Goal: Information Seeking & Learning: Learn about a topic

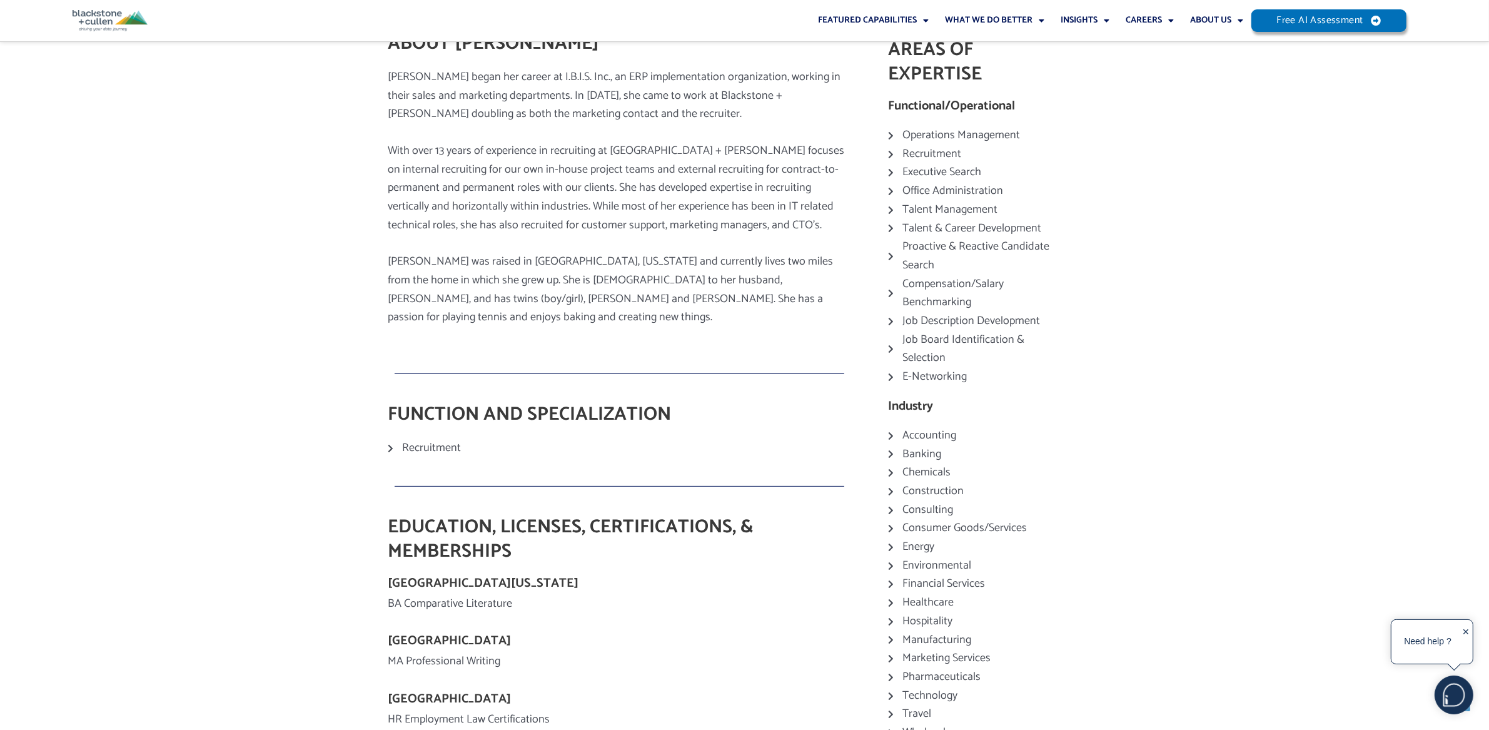
scroll to position [477, 0]
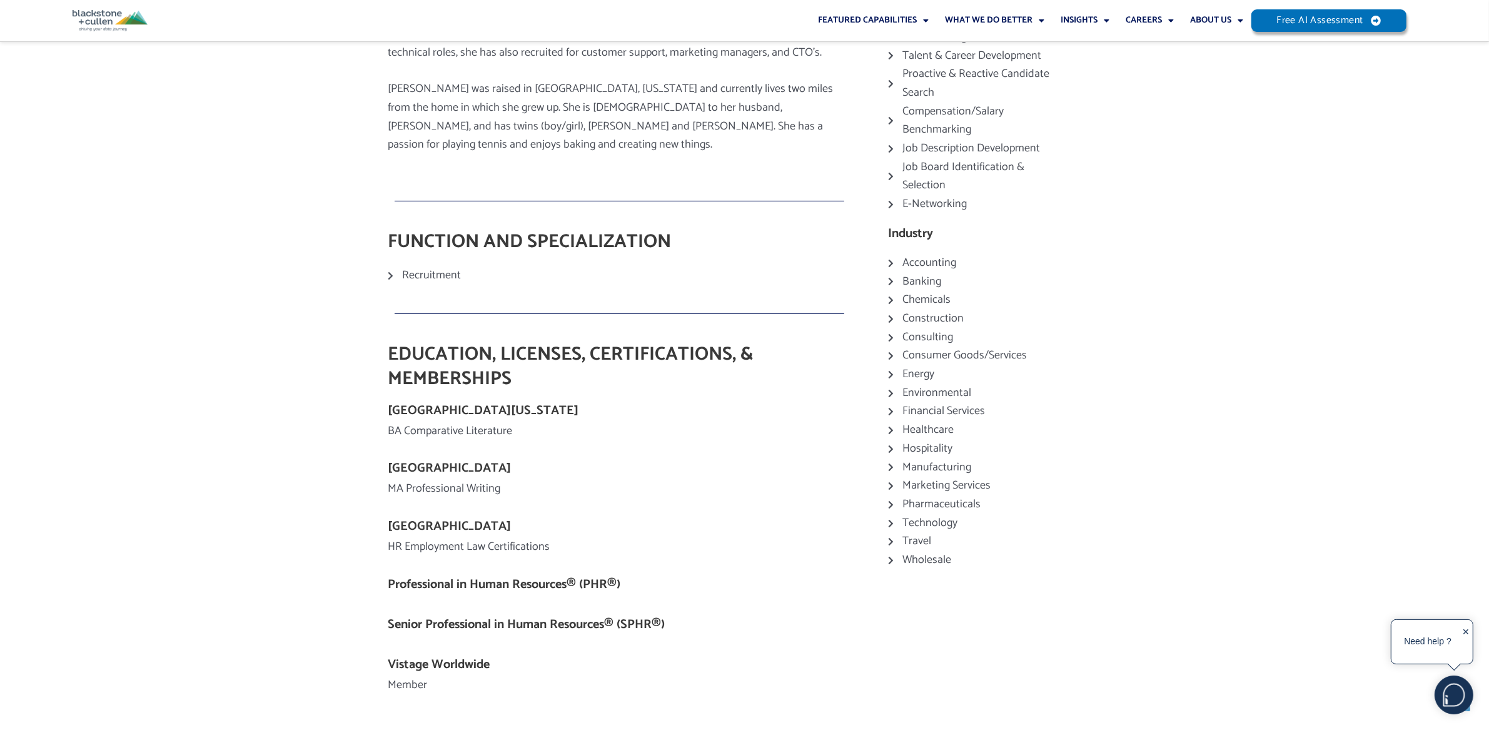
click at [390, 271] on icon at bounding box center [393, 275] width 11 height 9
click at [392, 271] on icon at bounding box center [393, 275] width 11 height 9
click at [391, 271] on icon at bounding box center [393, 275] width 11 height 9
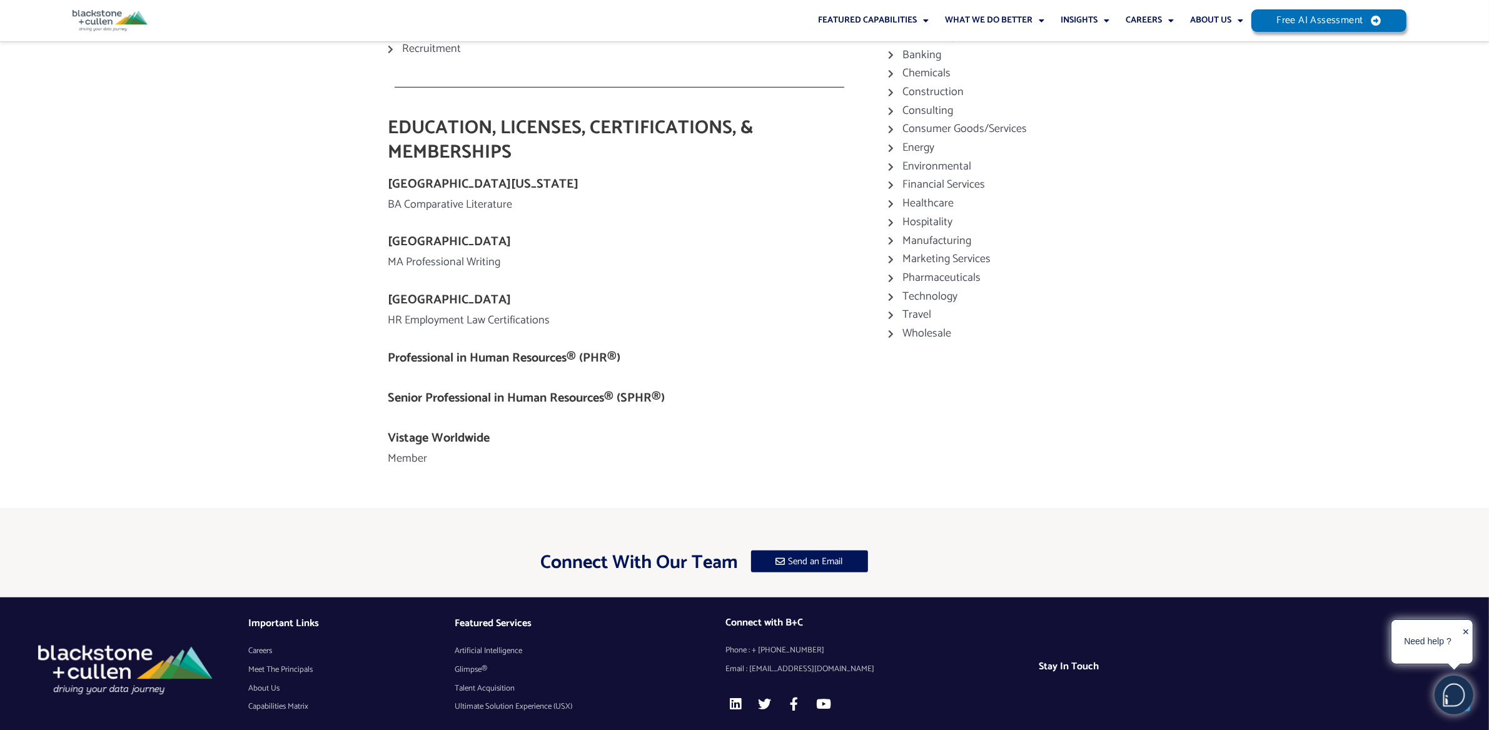
scroll to position [0, 0]
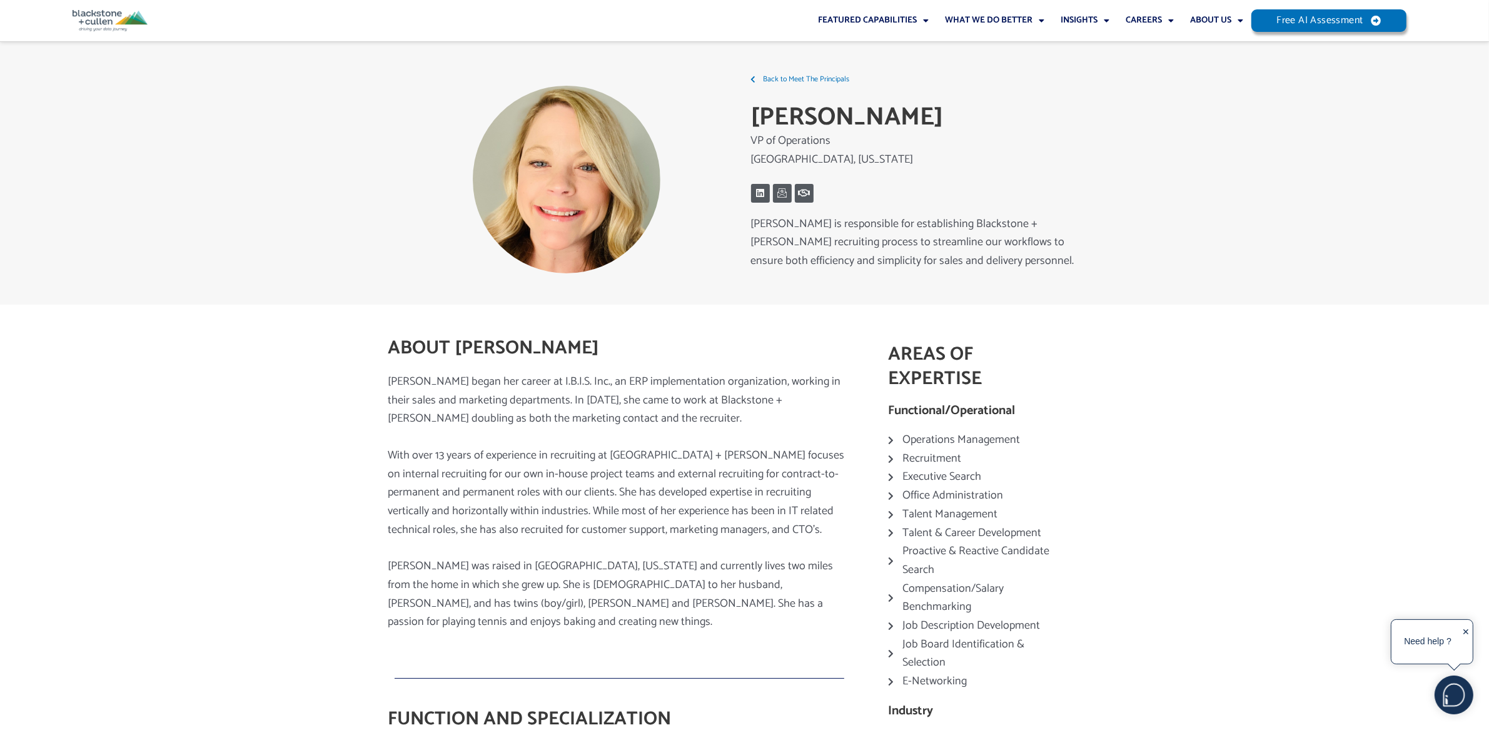
click at [84, 21] on img at bounding box center [110, 20] width 75 height 21
click at [1200, 46] on link "Our People" at bounding box center [1225, 50] width 86 height 18
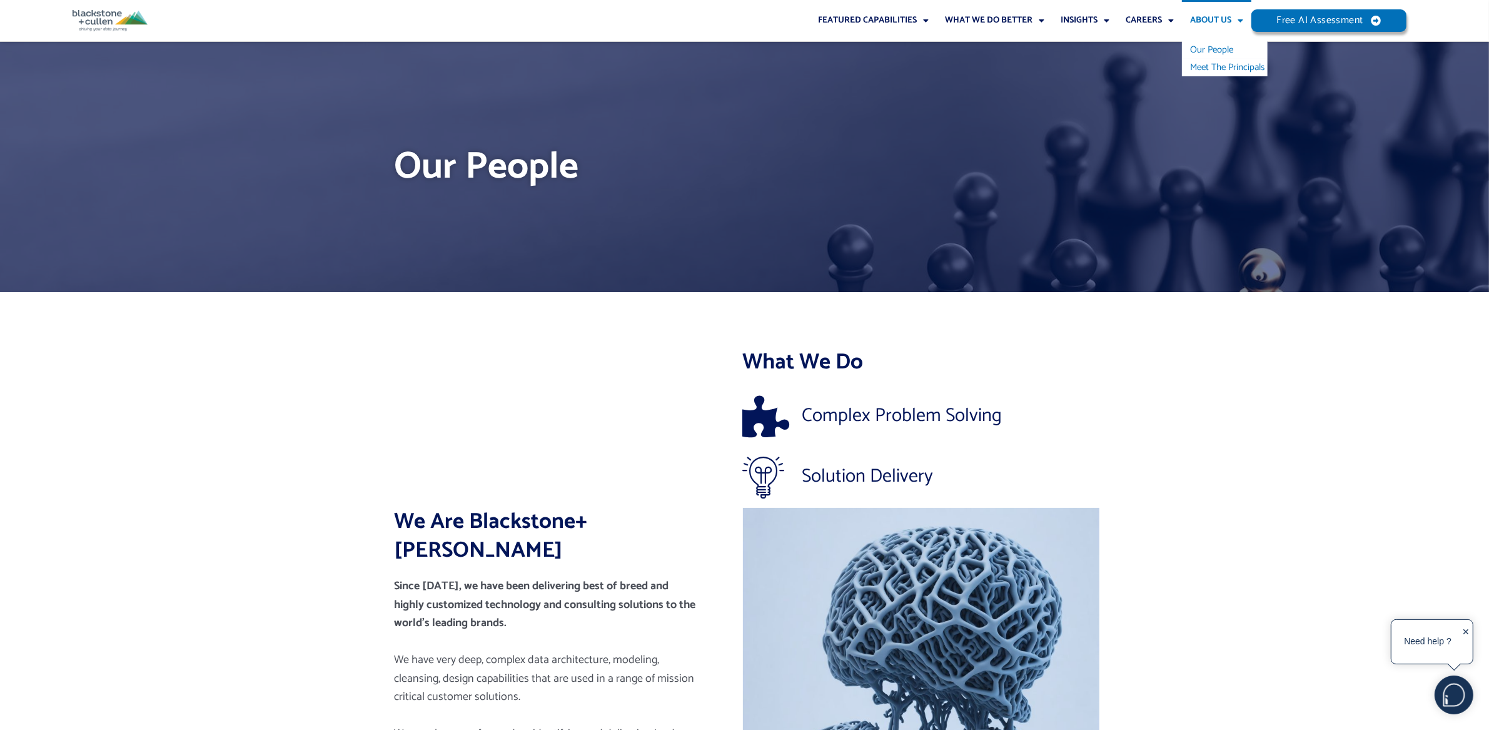
click at [1214, 66] on link "Meet The Principals" at bounding box center [1225, 68] width 86 height 18
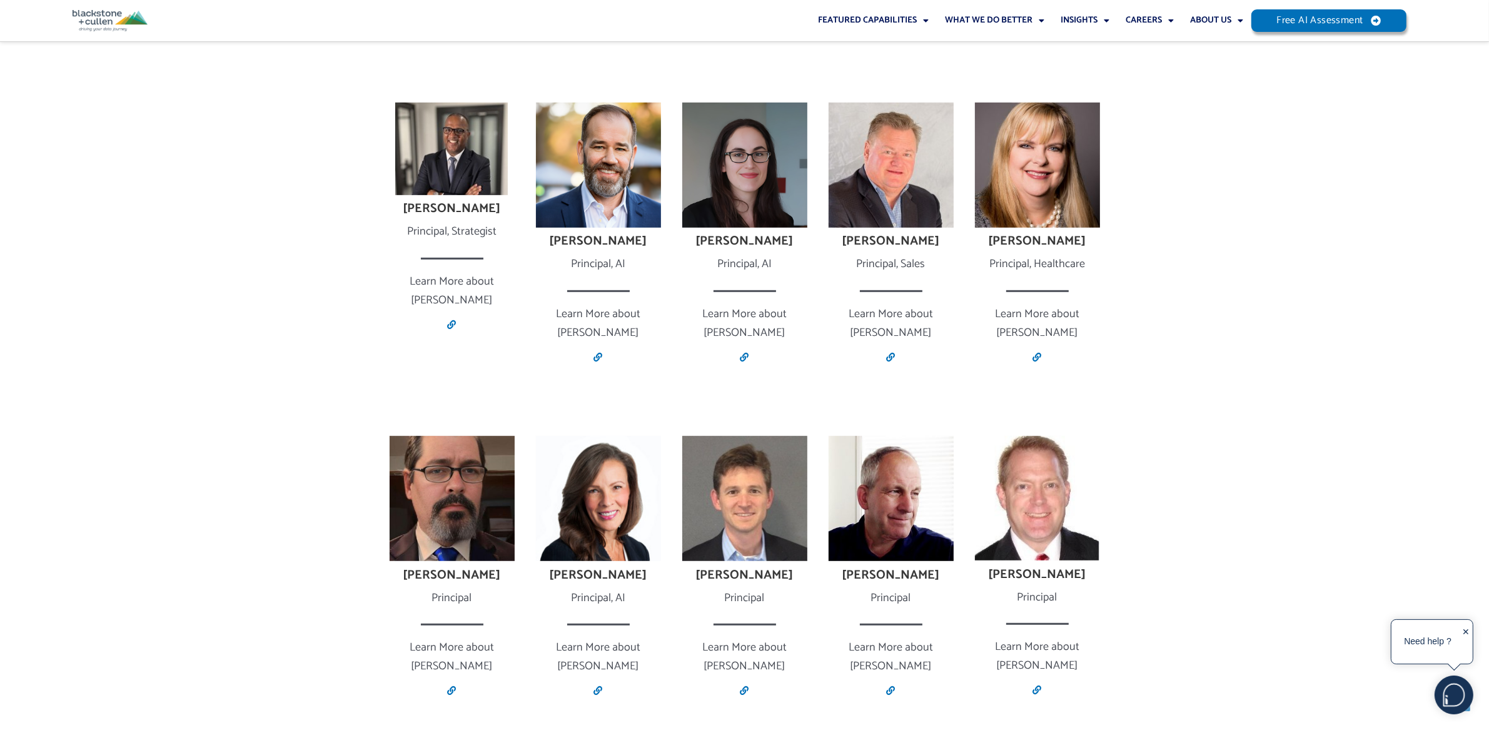
scroll to position [804, 0]
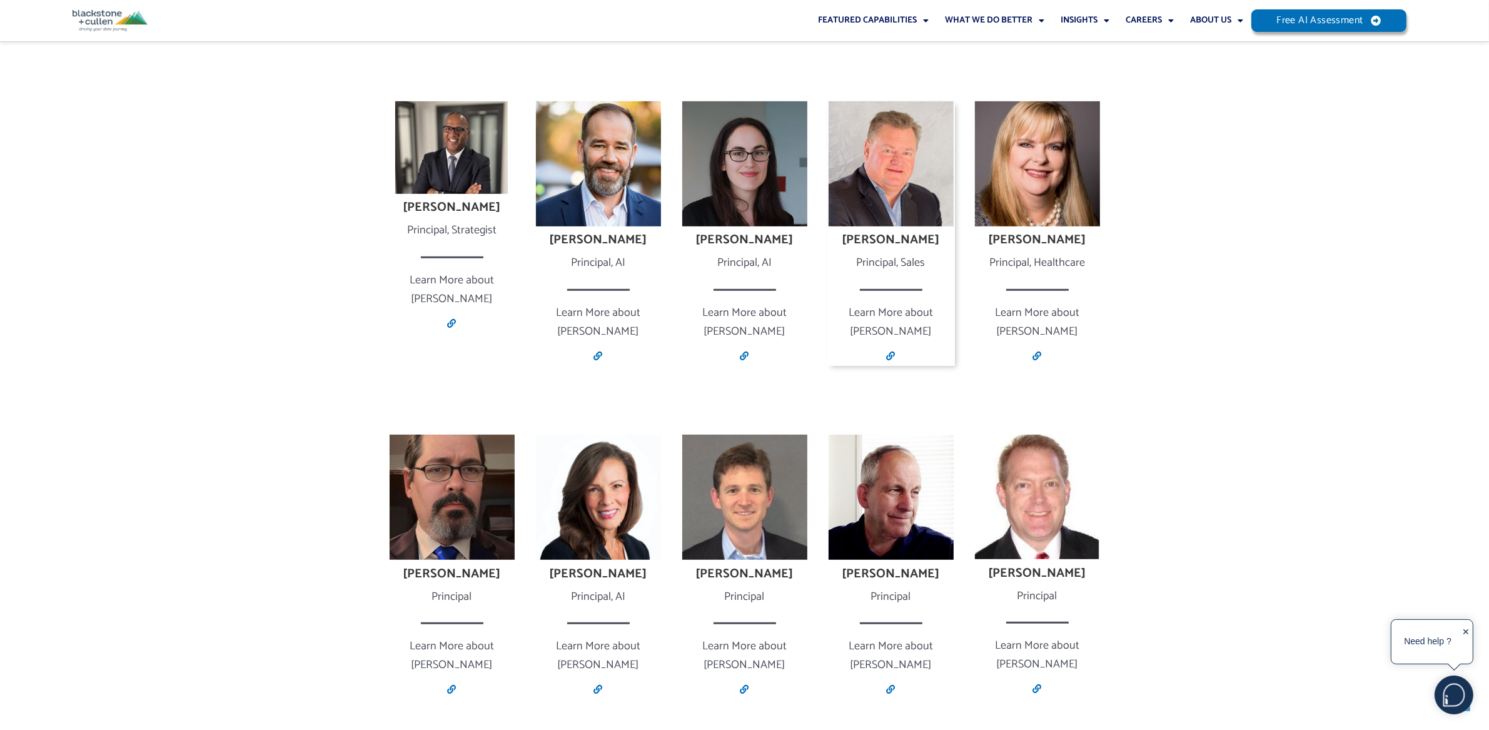
click at [880, 313] on p "Learn More about [PERSON_NAME]" at bounding box center [892, 322] width 128 height 37
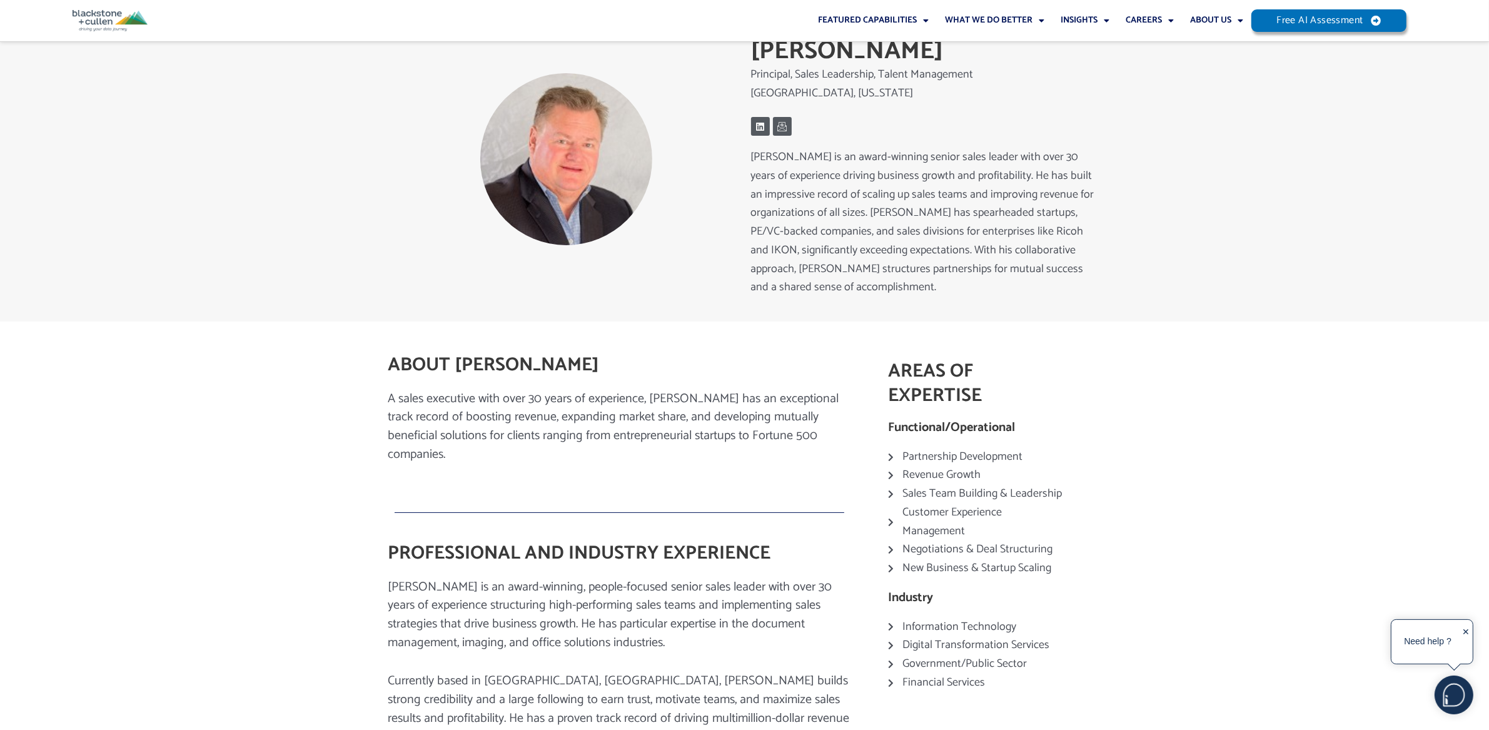
scroll to position [136, 0]
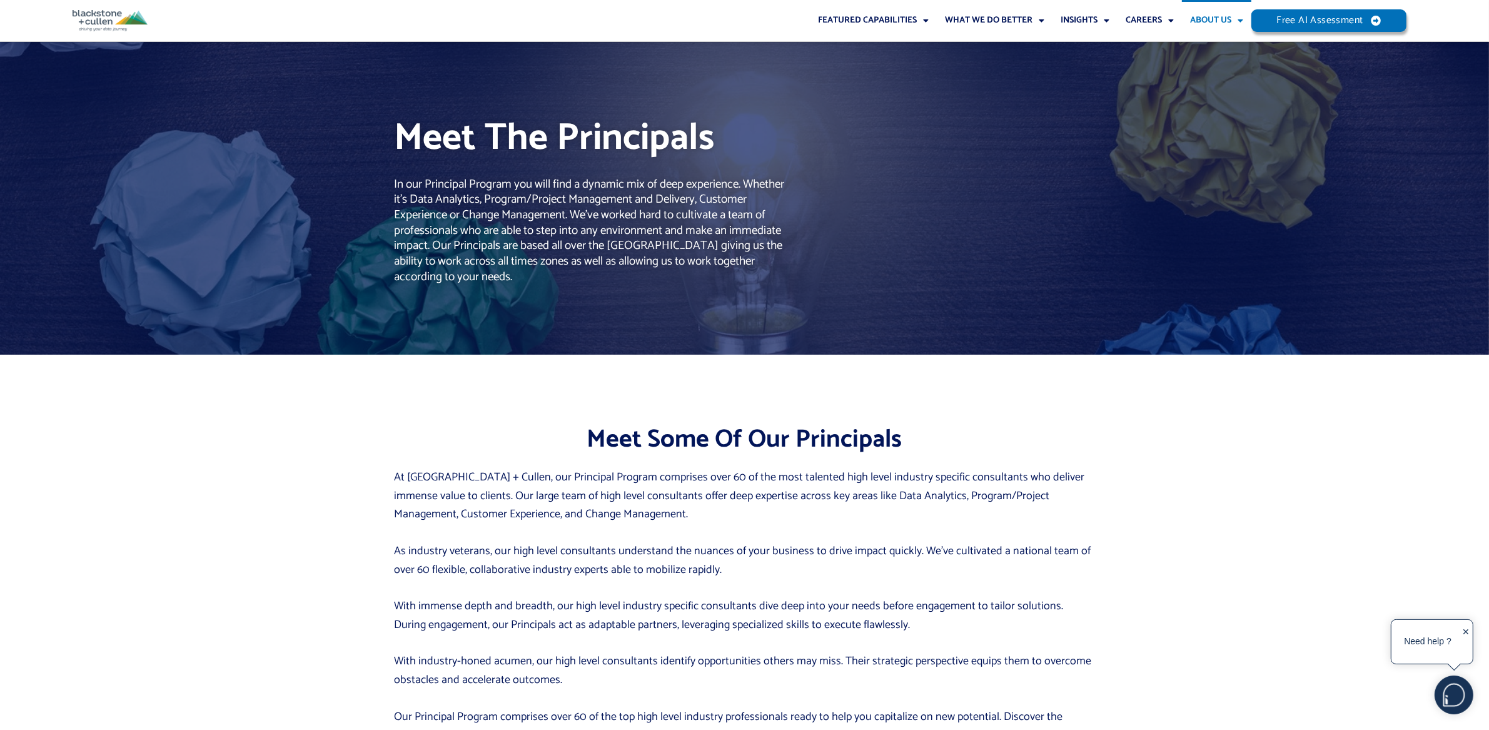
click at [1207, 11] on link "About Us" at bounding box center [1216, 20] width 69 height 41
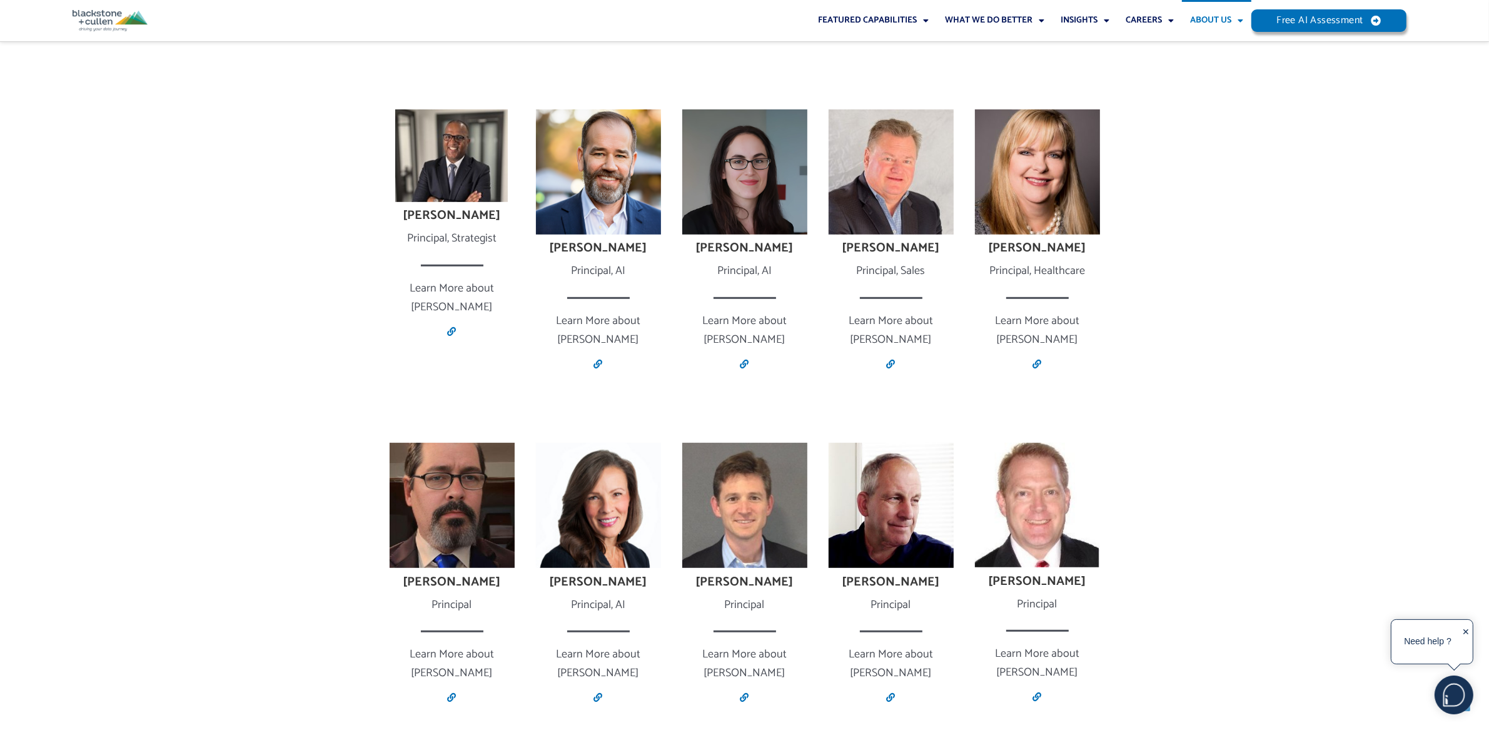
scroll to position [801, 0]
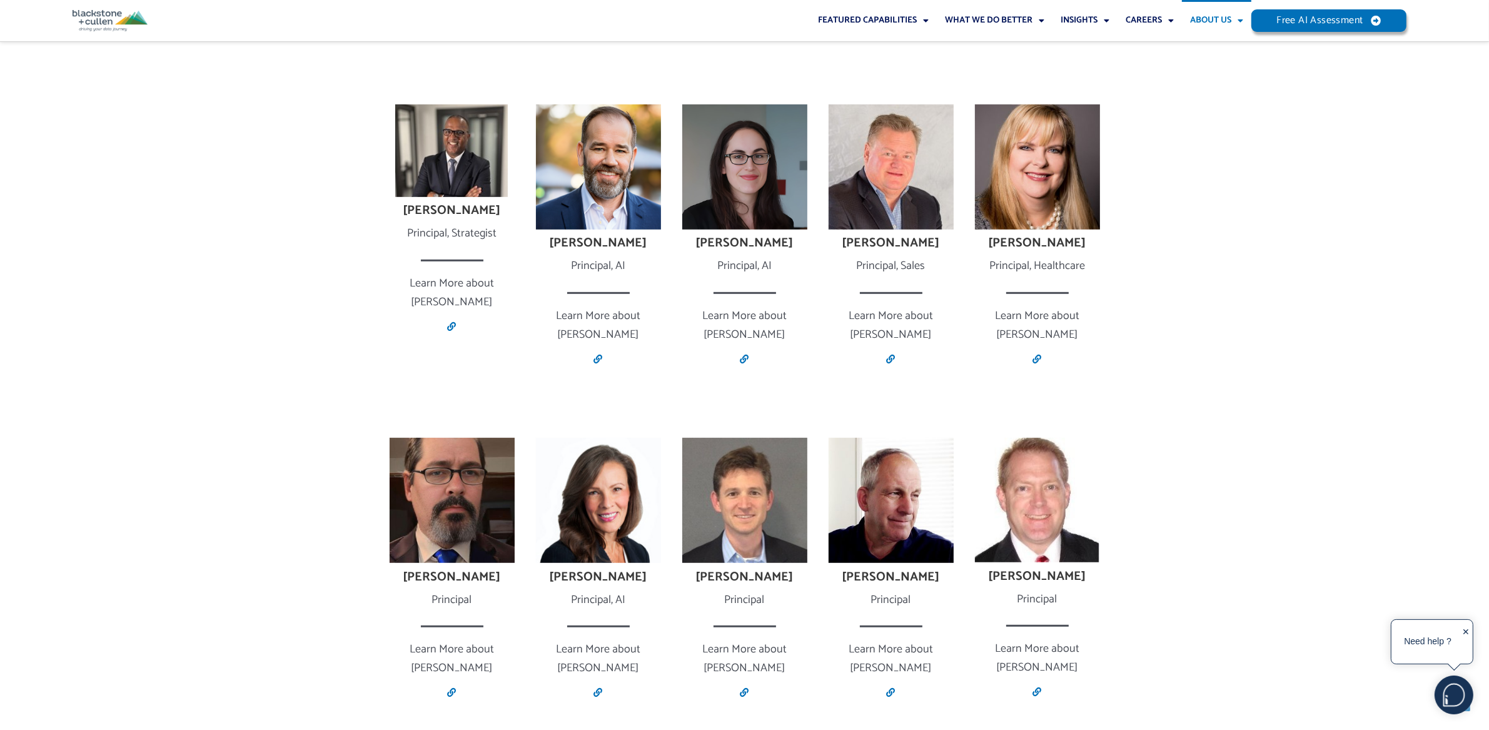
click at [1205, 21] on link "About Us" at bounding box center [1216, 20] width 69 height 41
click at [1211, 48] on link "Our People" at bounding box center [1225, 50] width 86 height 18
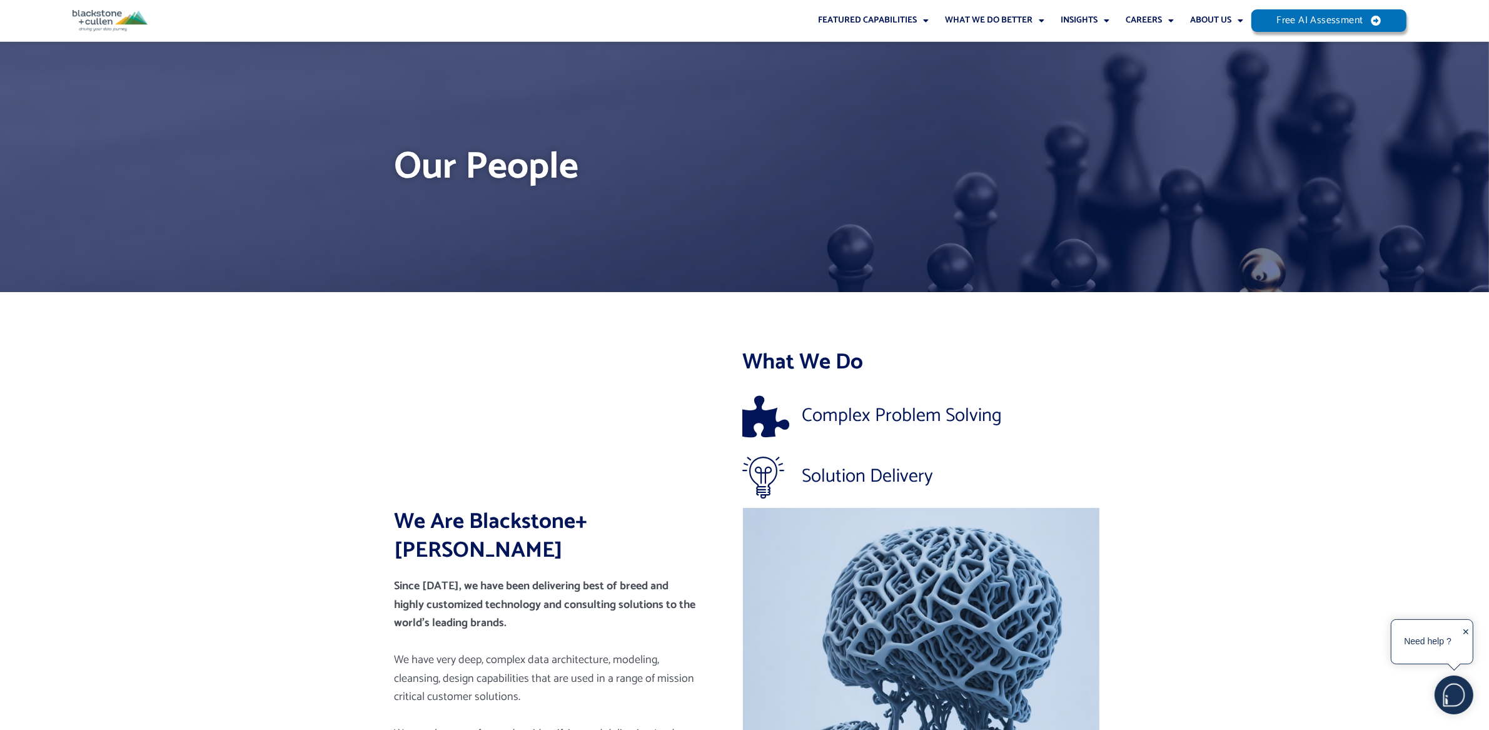
click at [1118, 398] on section "We Are Blackstone+Cullen Since [DATE], we have been delivering best of breed an…" at bounding box center [744, 638] width 1489 height 693
